Goal: Task Accomplishment & Management: Complete application form

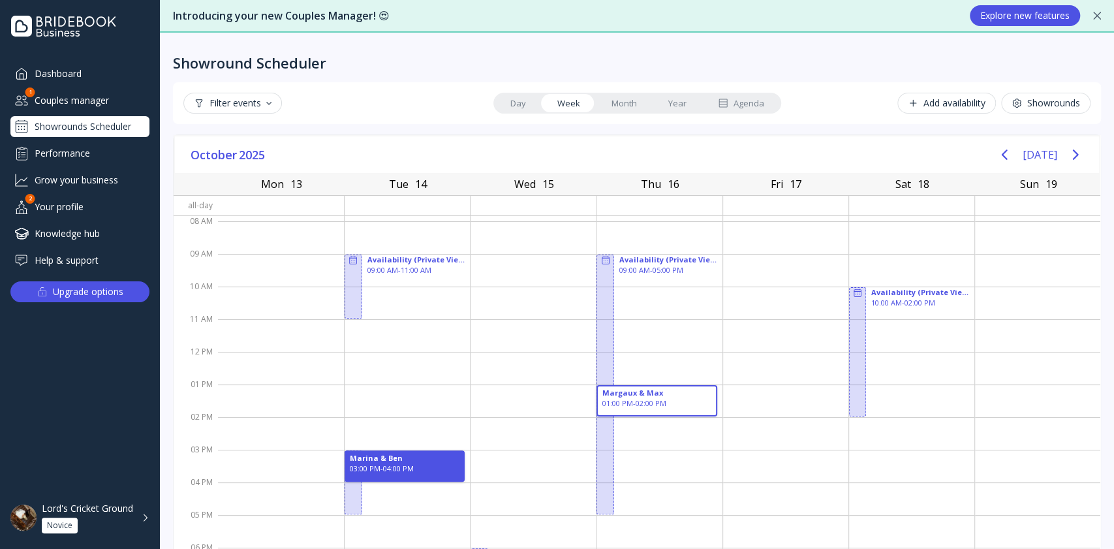
click at [87, 94] on div "Couples manager" at bounding box center [79, 100] width 139 height 22
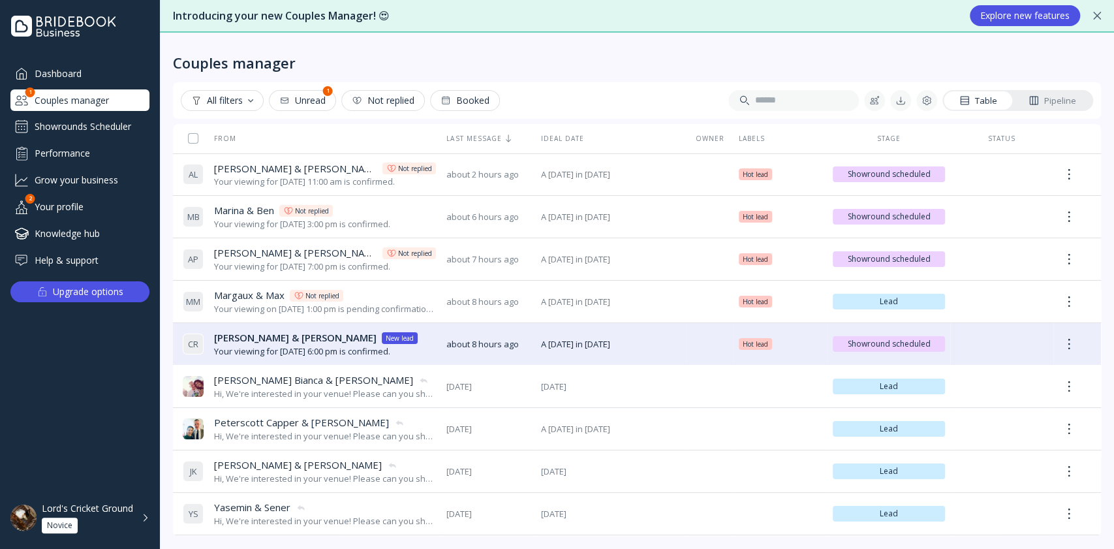
click at [915, 104] on div "Table Pipeline" at bounding box center [796, 100] width 593 height 21
click at [904, 97] on div at bounding box center [901, 100] width 10 height 10
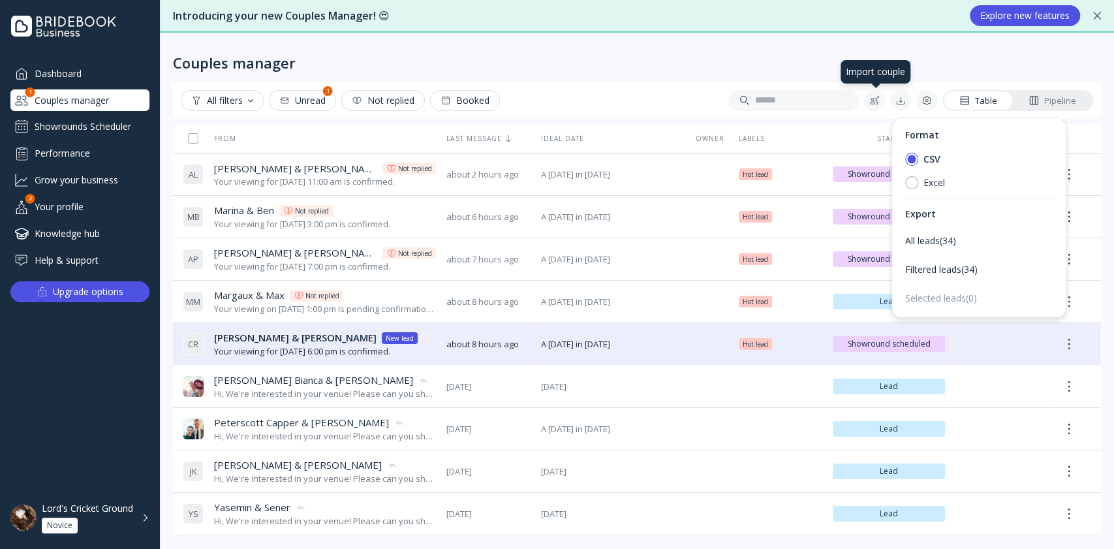
click at [874, 100] on div at bounding box center [875, 100] width 10 height 10
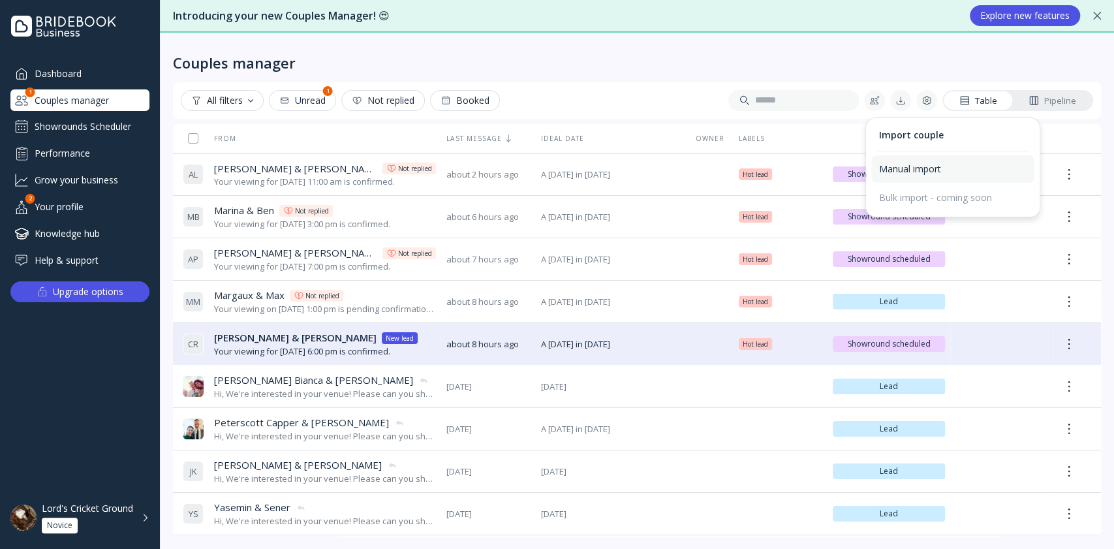
click at [885, 160] on div "Manual import" at bounding box center [953, 168] width 163 height 27
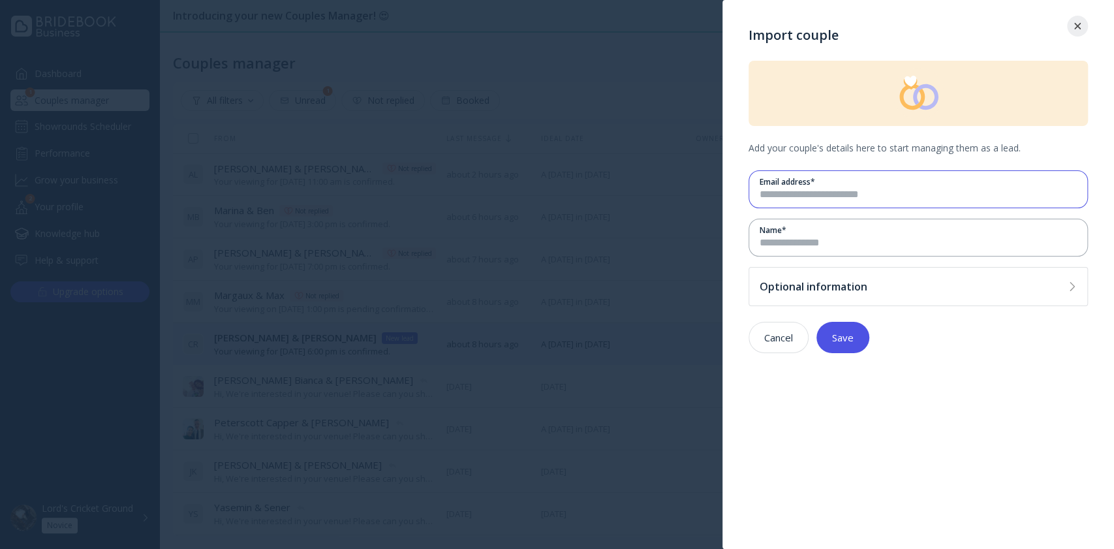
click at [817, 192] on input "email" at bounding box center [918, 194] width 317 height 15
click at [817, 295] on div "Optional information" at bounding box center [918, 286] width 339 height 39
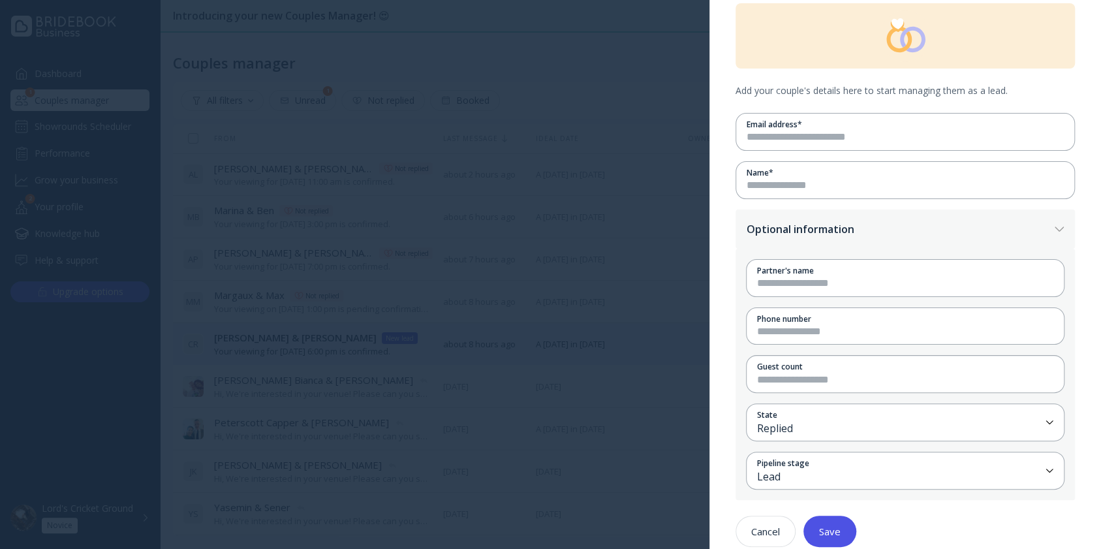
scroll to position [57, 0]
click at [627, 138] on div at bounding box center [550, 274] width 1101 height 549
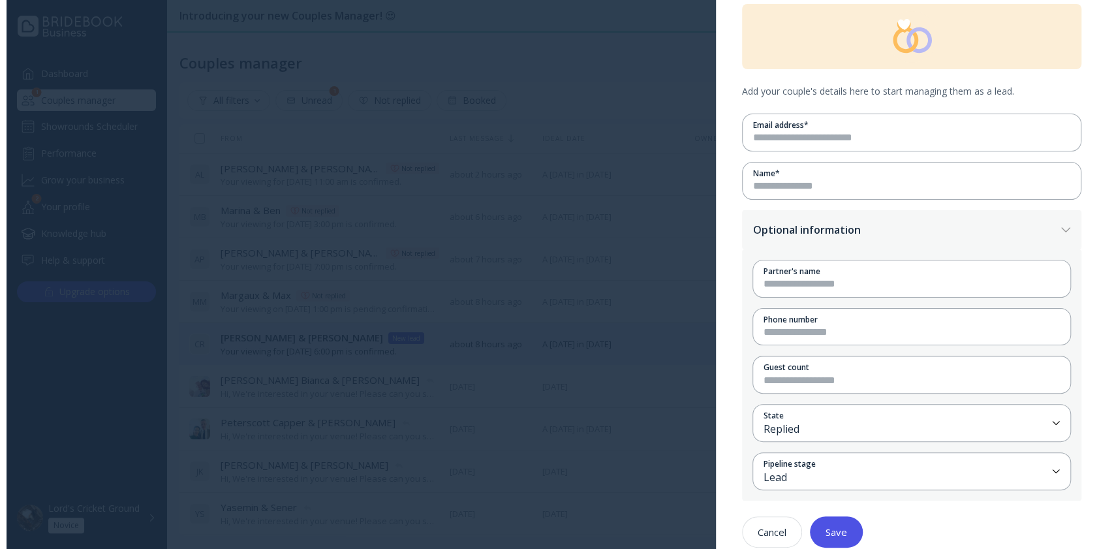
scroll to position [0, 0]
